Goal: Information Seeking & Learning: Learn about a topic

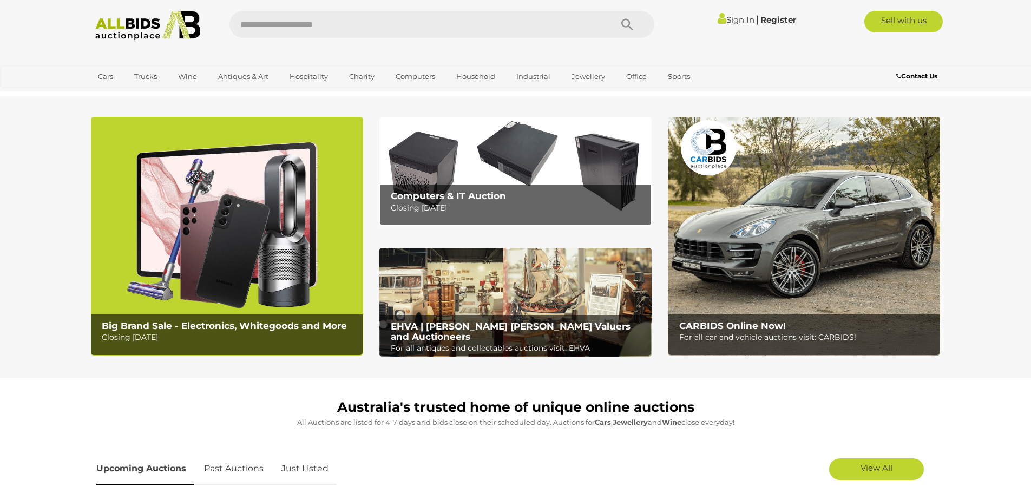
click at [518, 192] on h2 "Computers & IT Auction" at bounding box center [518, 196] width 255 height 10
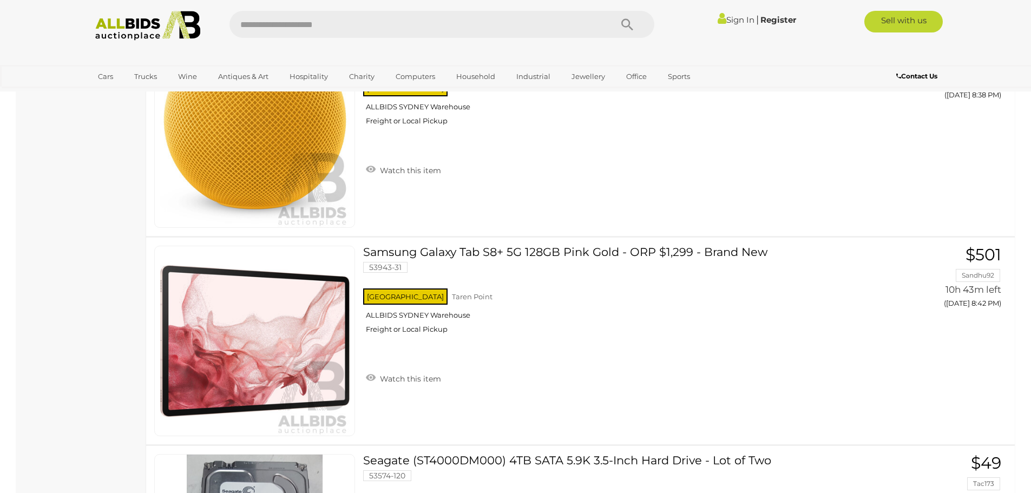
scroll to position [1624, 0]
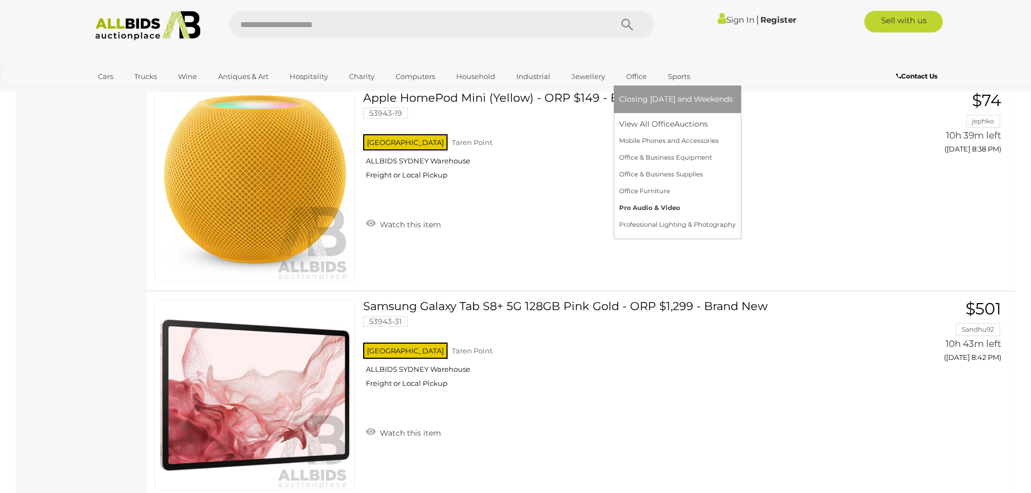
click at [653, 207] on link "Pro Audio & Video" at bounding box center [677, 208] width 116 height 17
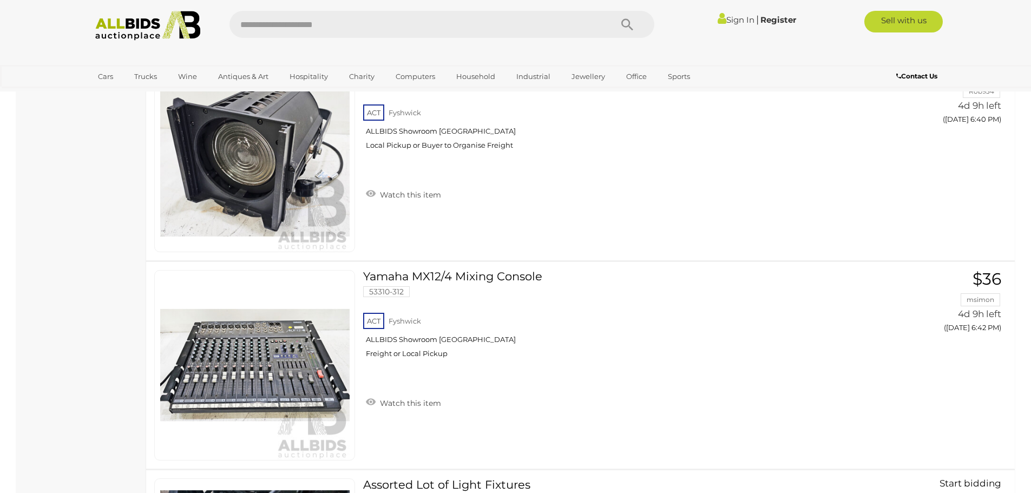
scroll to position [1137, 0]
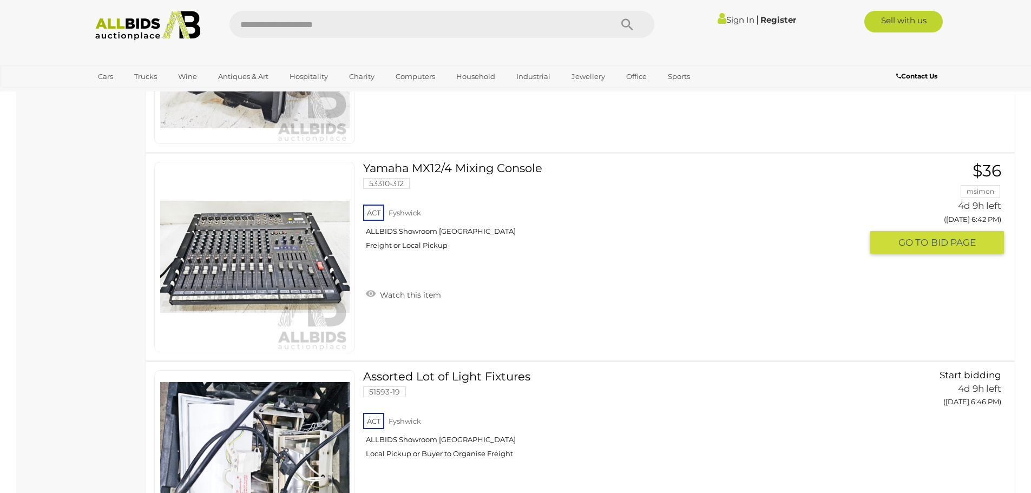
click at [486, 165] on link "Yamaha MX12/4 Mixing Console 53310-312 ACT Fyshwick ALLBIDS Showroom Fyshwick" at bounding box center [616, 210] width 490 height 96
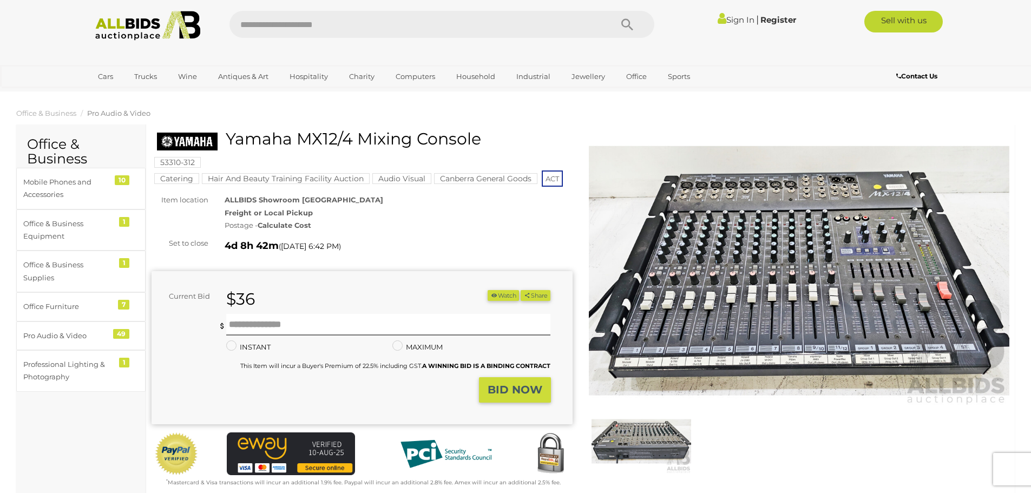
click at [838, 286] on img at bounding box center [799, 270] width 421 height 271
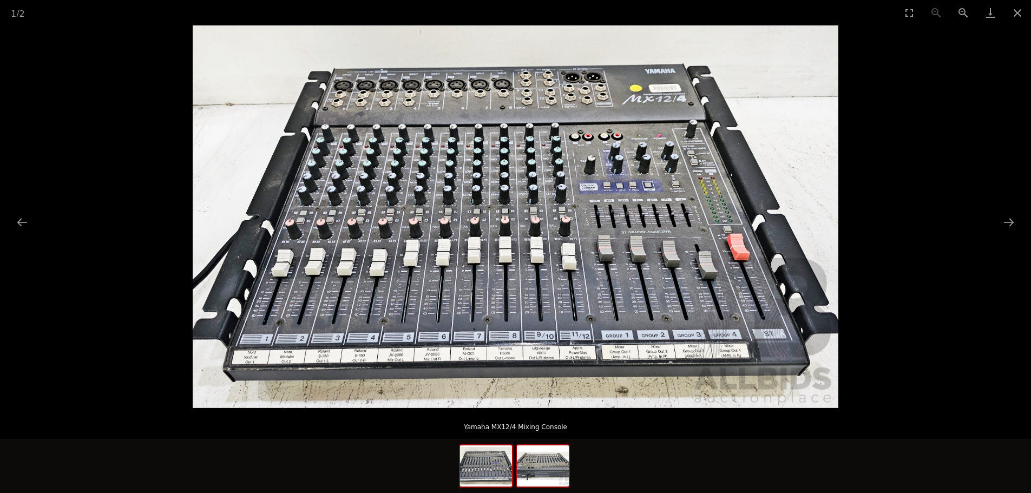
click at [553, 470] on img at bounding box center [543, 465] width 52 height 41
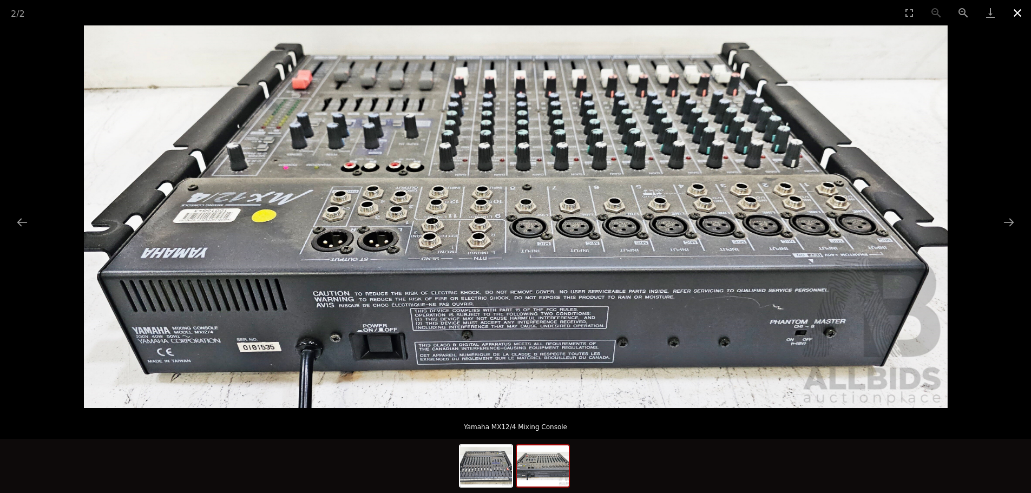
click at [1020, 10] on button "Close gallery" at bounding box center [1017, 12] width 27 height 25
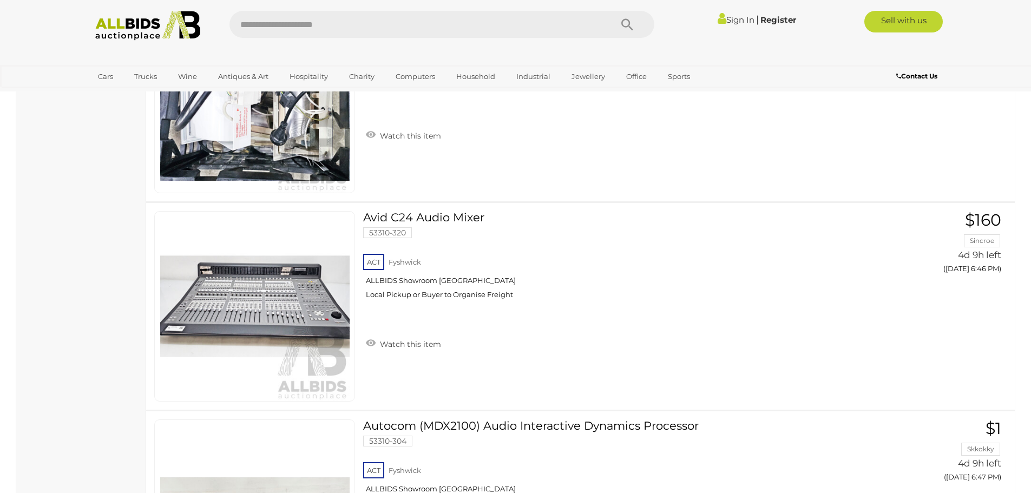
scroll to position [1558, 0]
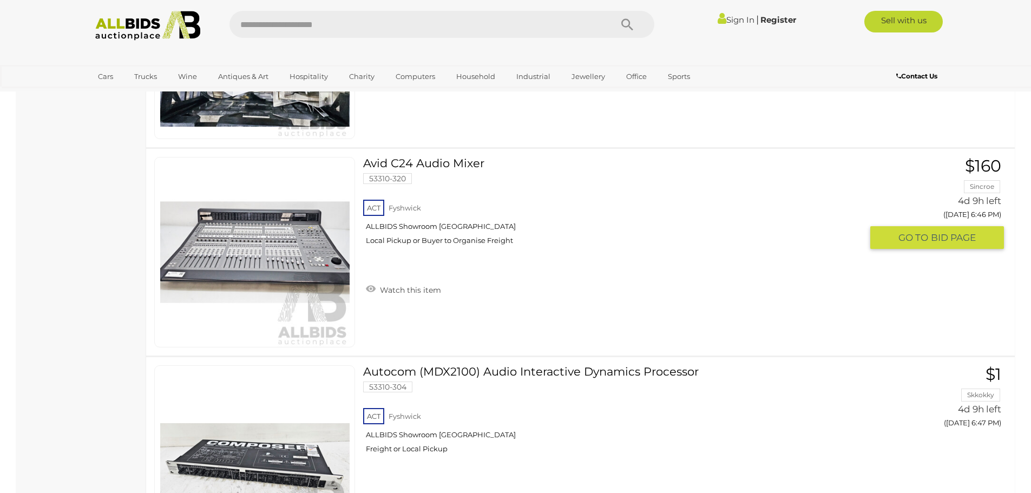
click at [436, 160] on link "Avid C24 Audio Mixer 53310-320 ACT Fyshwick ALLBIDS Showroom [GEOGRAPHIC_DATA]" at bounding box center [616, 205] width 490 height 96
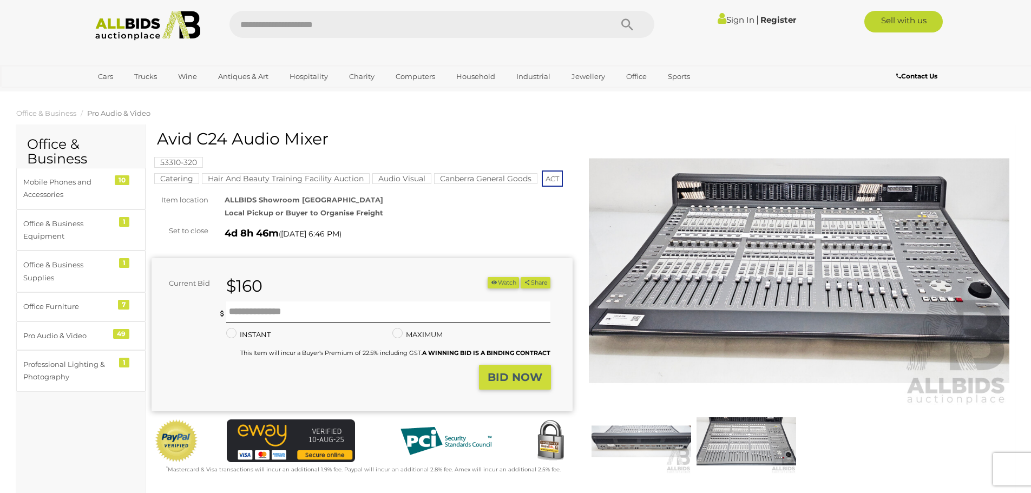
click at [796, 262] on img at bounding box center [799, 270] width 421 height 271
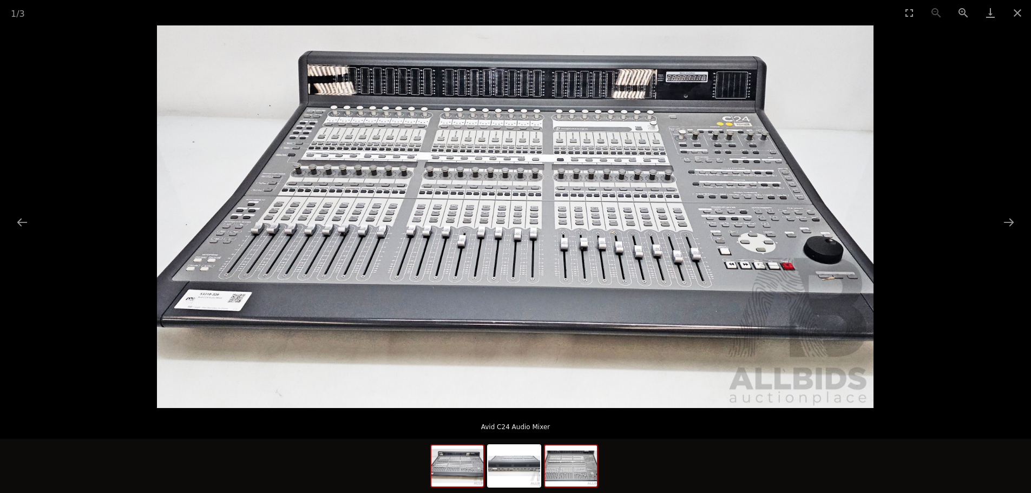
click at [560, 470] on img at bounding box center [571, 465] width 52 height 41
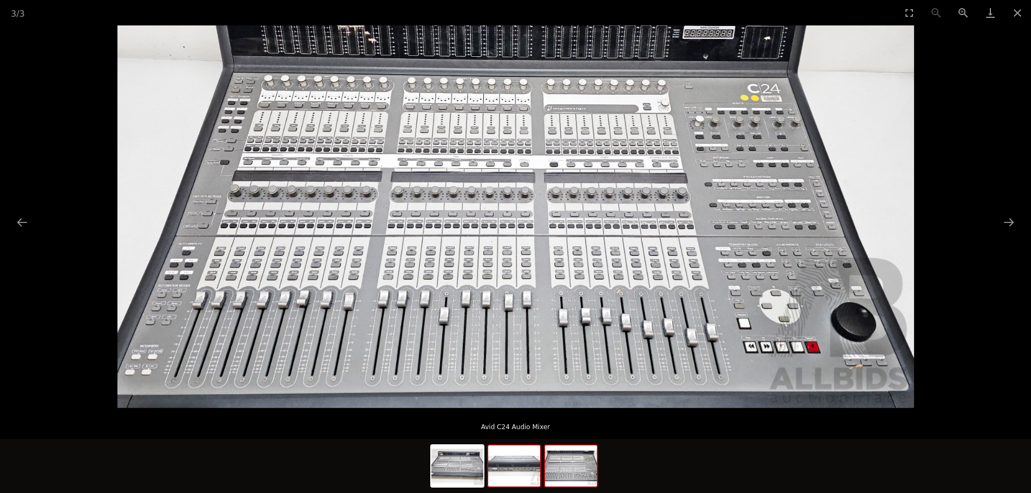
click at [512, 459] on img at bounding box center [514, 465] width 52 height 41
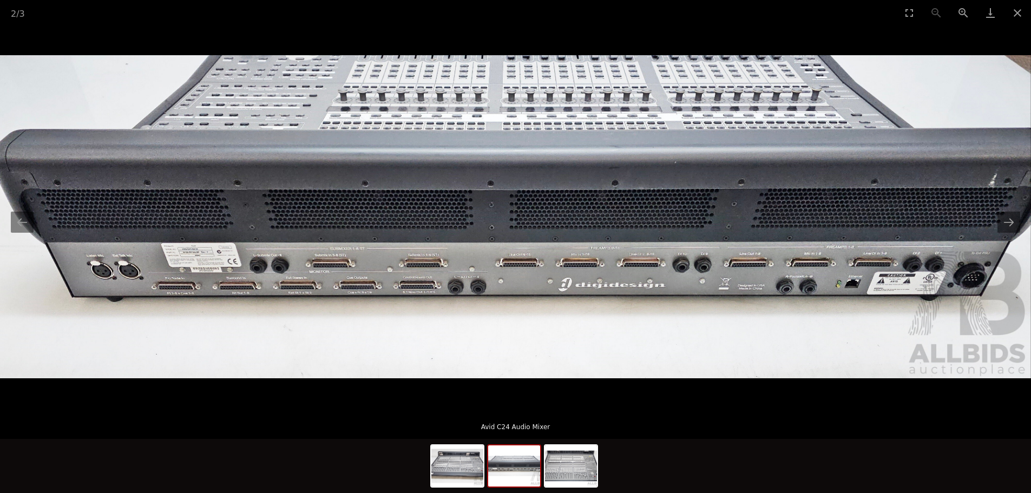
scroll to position [54, 0]
click at [570, 475] on img at bounding box center [571, 465] width 52 height 41
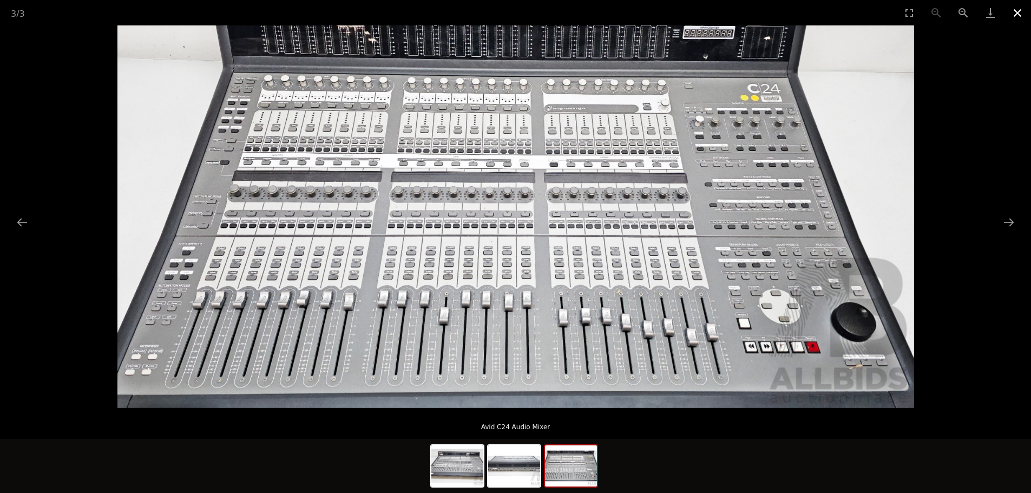
click at [1016, 11] on button "Close gallery" at bounding box center [1017, 12] width 27 height 25
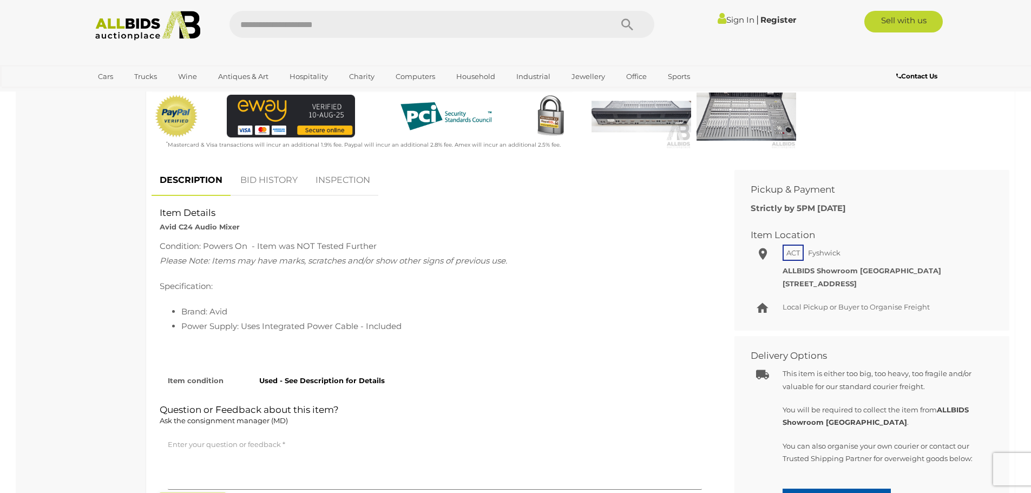
scroll to position [379, 0]
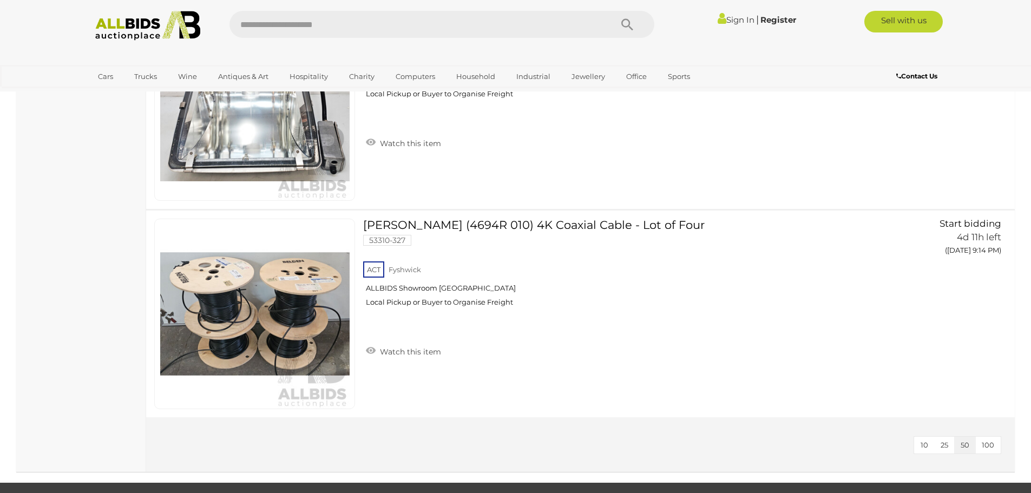
scroll to position [9986, 0]
